Goal: Transaction & Acquisition: Book appointment/travel/reservation

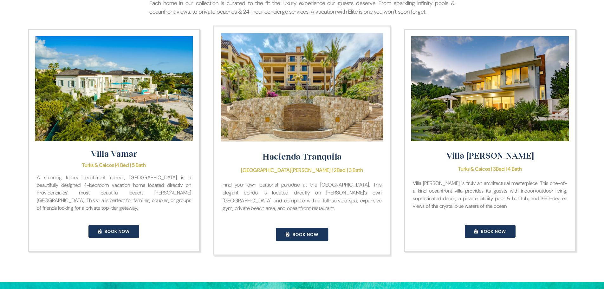
scroll to position [698, 0]
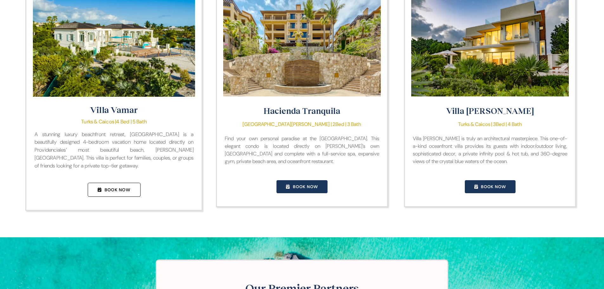
click at [122, 191] on link "Book Now" at bounding box center [114, 189] width 53 height 14
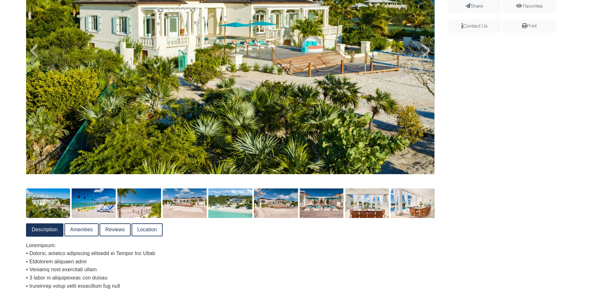
scroll to position [317, 0]
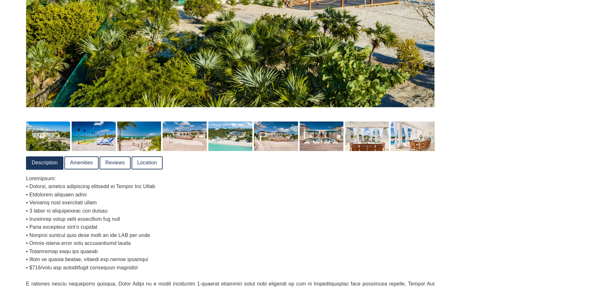
click at [293, 238] on p at bounding box center [230, 271] width 409 height 195
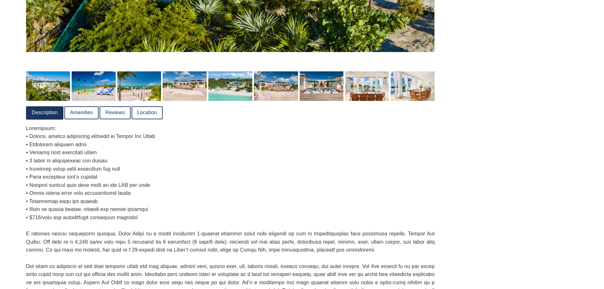
scroll to position [412, 0]
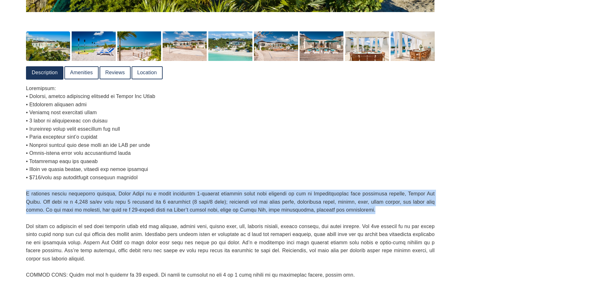
drag, startPoint x: 358, startPoint y: 211, endPoint x: 17, endPoint y: 195, distance: 341.3
click at [18, 195] on div "Villa Vamar 4 Bedrooms 5 Bathrooms 12 Sleeps Providenciales, Turks and Caicos *" at bounding box center [302, 1] width 568 height 591
copy p "A stunning luxury beachfront retreat, Villa Vamar is a newly renovated 4-bedroo…"
click at [569, 159] on div "Check In: Check Out: Adults: ****** * * * * * * * * * ** ** ** Children: ******…" at bounding box center [504, 18] width 137 height 557
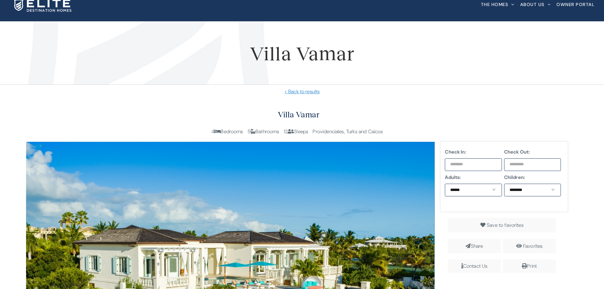
scroll to position [0, 0]
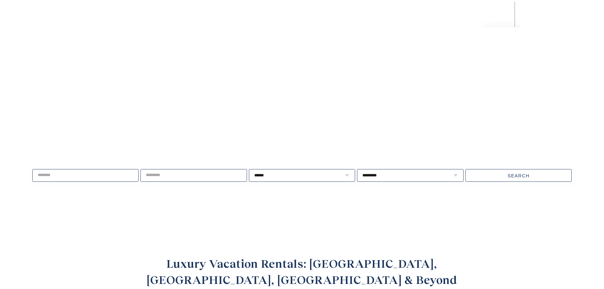
click at [491, 12] on span "The Homes" at bounding box center [495, 14] width 28 height 4
